Goal: Check status: Check status

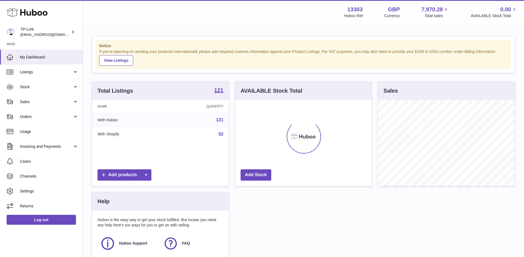
scroll to position [86, 137]
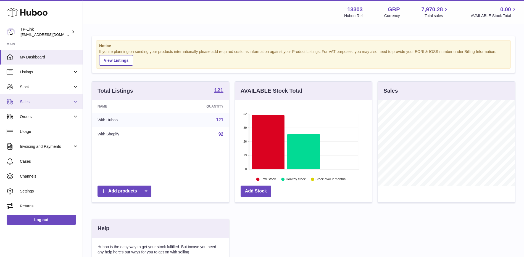
click at [19, 96] on link "Sales" at bounding box center [41, 101] width 83 height 15
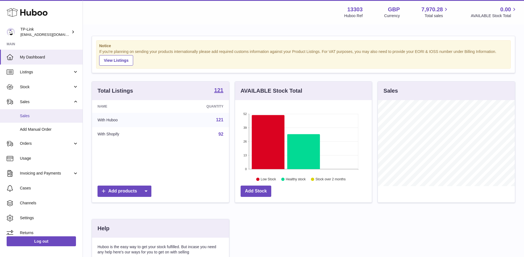
click at [43, 116] on span "Sales" at bounding box center [49, 115] width 59 height 5
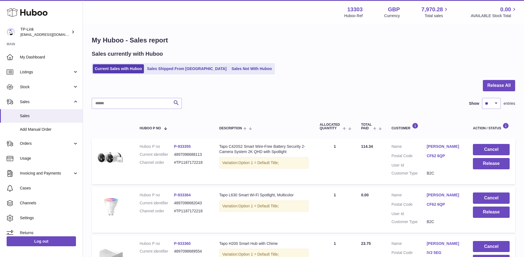
click at [328, 85] on div at bounding box center [303, 89] width 423 height 18
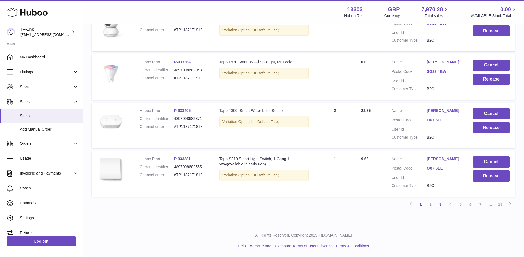
click at [439, 205] on link "3" at bounding box center [440, 205] width 10 height 10
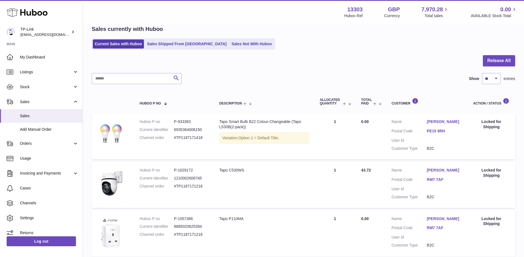
scroll to position [135, 0]
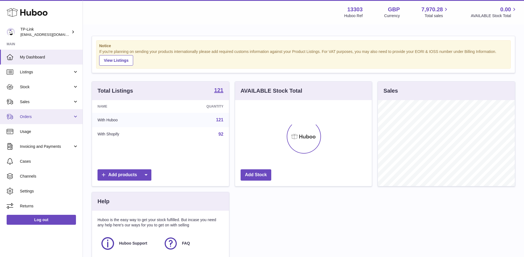
scroll to position [86, 137]
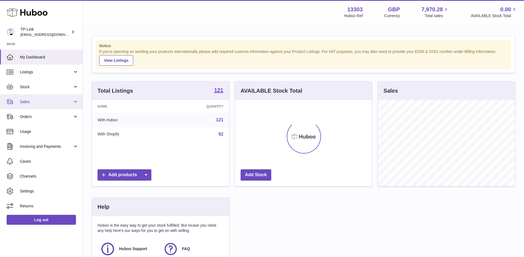
click at [38, 99] on link "Sales" at bounding box center [41, 101] width 83 height 15
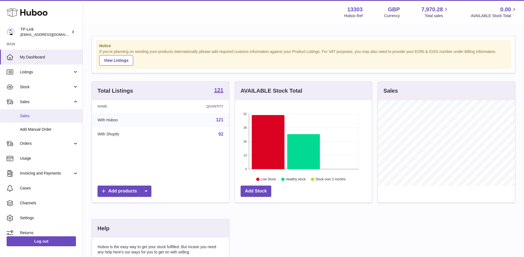
click at [34, 114] on span "Sales" at bounding box center [49, 115] width 59 height 5
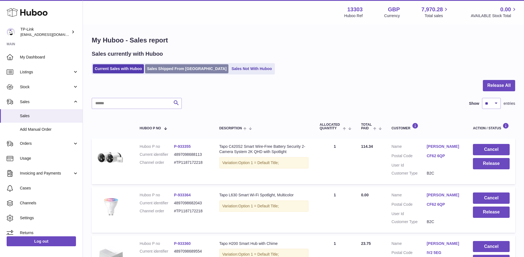
click at [176, 65] on link "Sales Shipped From [GEOGRAPHIC_DATA]" at bounding box center [186, 68] width 83 height 9
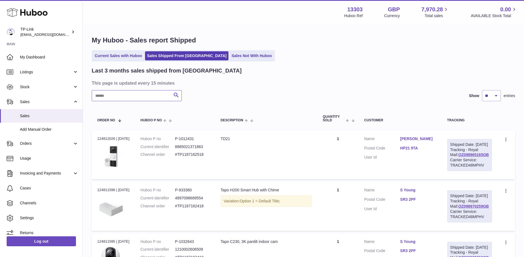
click at [139, 96] on input "text" at bounding box center [137, 95] width 90 height 11
paste input "**********"
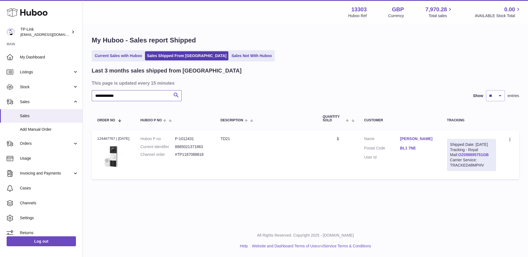
type input "**********"
click at [471, 157] on link "OZ098895751GB" at bounding box center [473, 155] width 31 height 4
